Goal: Navigation & Orientation: Find specific page/section

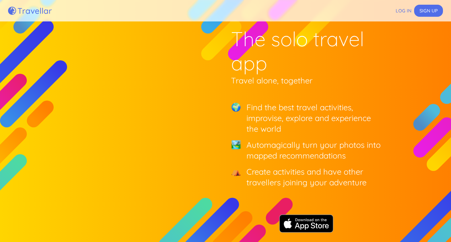
click at [280, 114] on h2 "Find the best travel activities, improvise, explore and experience the world" at bounding box center [313, 118] width 135 height 32
click at [283, 147] on h2 "Automagically turn your photos into mapped recommendations" at bounding box center [313, 149] width 135 height 21
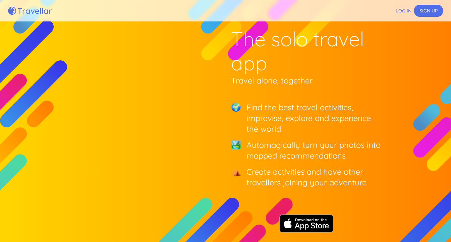
click at [283, 147] on h2 "Automagically turn your photos into mapped recommendations" at bounding box center [313, 149] width 135 height 21
click at [293, 174] on h2 "Create activities and have other travellers joining your adventure" at bounding box center [313, 176] width 135 height 21
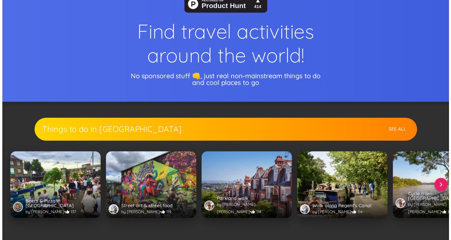
scroll to position [294, 0]
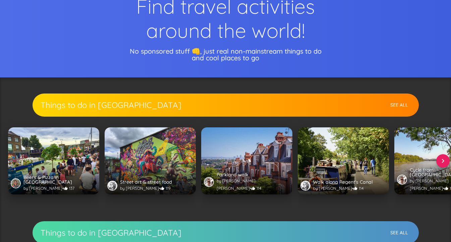
click at [394, 104] on button "See All" at bounding box center [398, 105] width 23 height 12
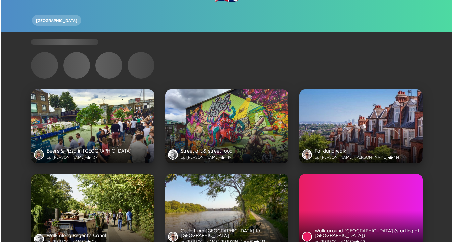
scroll to position [126, 0]
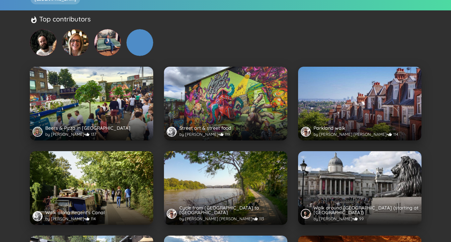
click at [341, 104] on div at bounding box center [359, 122] width 123 height 37
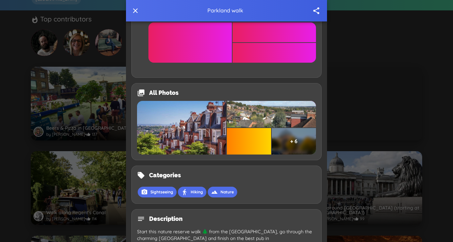
scroll to position [726, 0]
